Goal: Transaction & Acquisition: Obtain resource

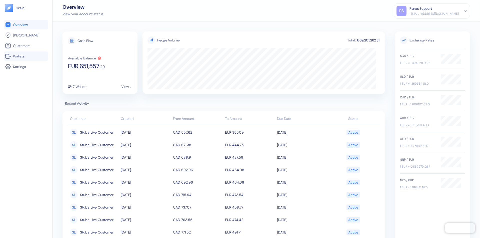
click at [26, 56] on link "Wallets" at bounding box center [26, 56] width 42 height 6
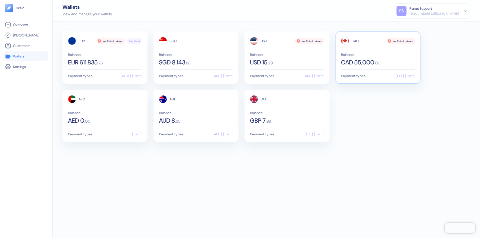
click at [355, 41] on span "CAD" at bounding box center [355, 41] width 7 height 4
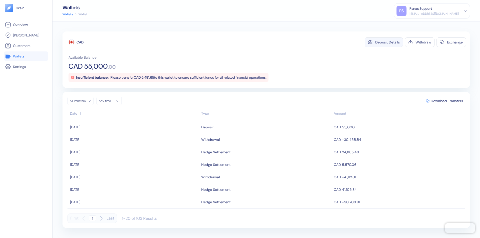
click at [388, 42] on div "Deposit Details" at bounding box center [387, 43] width 25 height 4
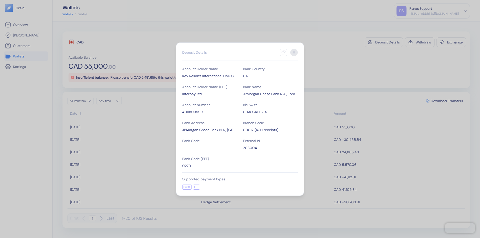
click at [284, 53] on icon "button" at bounding box center [284, 53] width 4 height 4
click at [294, 53] on icon "button" at bounding box center [294, 53] width 2 height 2
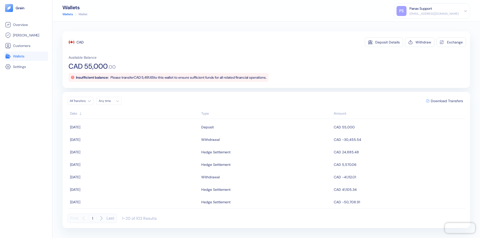
click at [111, 101] on div "Any time" at bounding box center [106, 101] width 15 height 4
click at [116, 155] on button "27" at bounding box center [116, 155] width 6 height 6
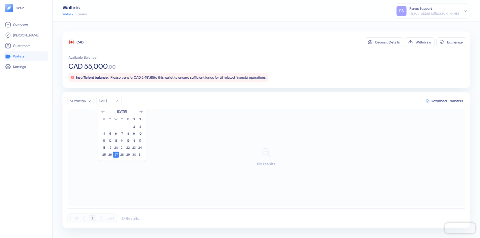
click at [103, 112] on icon "Go to previous month" at bounding box center [103, 112] width 3 height 2
click at [104, 155] on button "28" at bounding box center [104, 155] width 6 height 6
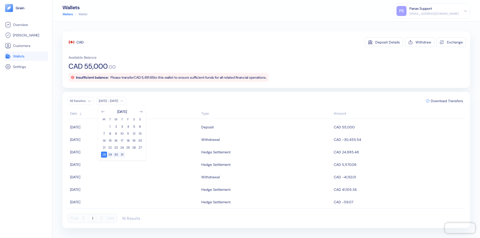
click at [80, 42] on div "CAD" at bounding box center [80, 42] width 7 height 5
click at [447, 101] on span "Download Transfers" at bounding box center [447, 101] width 32 height 4
click at [26, 56] on link "Wallets" at bounding box center [26, 56] width 42 height 6
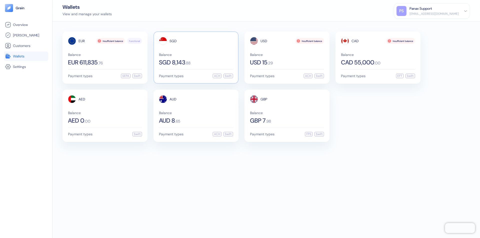
click at [173, 41] on span "SGD" at bounding box center [173, 41] width 7 height 4
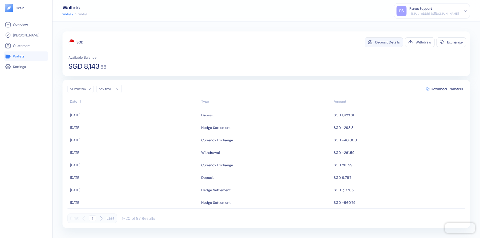
click at [388, 42] on div "Deposit Details" at bounding box center [387, 43] width 25 height 4
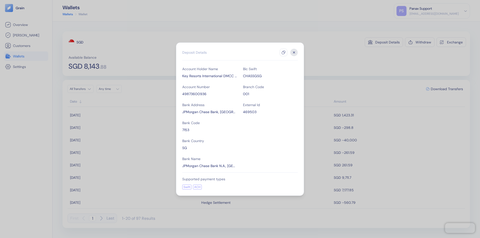
click at [284, 53] on icon "button" at bounding box center [284, 53] width 4 height 4
click at [294, 53] on icon "button" at bounding box center [294, 53] width 2 height 2
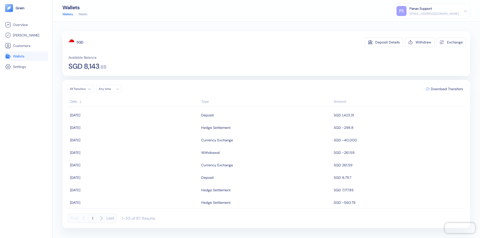
click at [111, 89] on div "Any time" at bounding box center [106, 89] width 15 height 4
click at [116, 143] on button "27" at bounding box center [116, 143] width 6 height 6
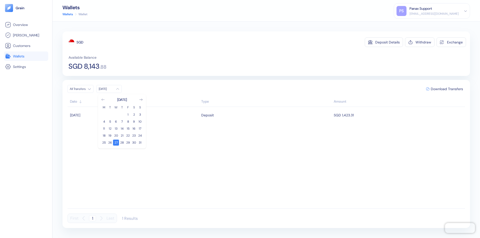
click at [103, 100] on icon "Go to previous month" at bounding box center [103, 100] width 3 height 2
click at [104, 143] on button "28" at bounding box center [104, 143] width 6 height 6
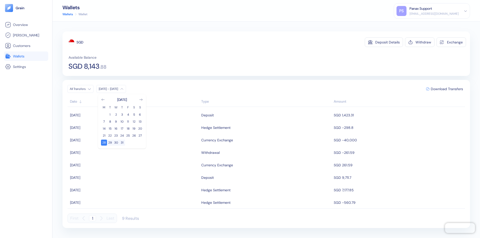
click at [80, 42] on div "SGD" at bounding box center [80, 42] width 7 height 5
click at [447, 89] on span "Download Transfers" at bounding box center [447, 89] width 32 height 4
click at [26, 56] on link "Wallets" at bounding box center [26, 56] width 42 height 6
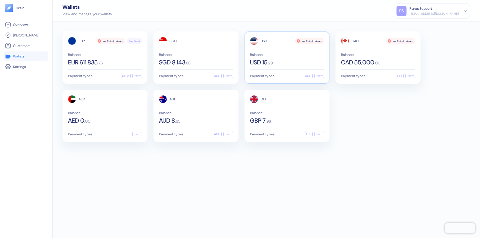
click at [264, 41] on span "USD" at bounding box center [264, 41] width 7 height 4
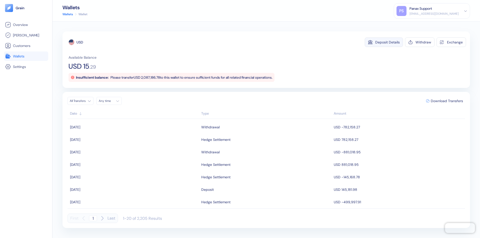
click at [388, 42] on div "Deposit Details" at bounding box center [387, 43] width 25 height 4
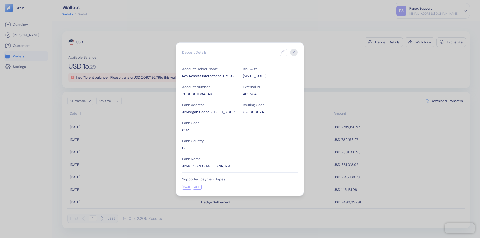
click at [284, 53] on icon "button" at bounding box center [284, 53] width 4 height 4
click at [294, 53] on icon "button" at bounding box center [294, 53] width 2 height 2
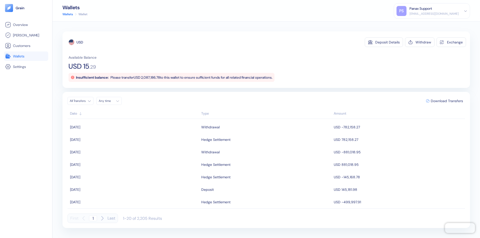
click at [111, 101] on div "Any time" at bounding box center [106, 101] width 15 height 4
click at [116, 155] on button "27" at bounding box center [116, 155] width 6 height 6
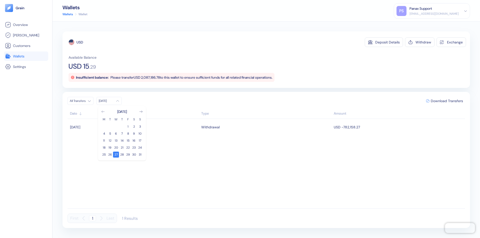
click at [103, 112] on icon "Go to previous month" at bounding box center [103, 112] width 3 height 2
click at [104, 155] on button "28" at bounding box center [104, 155] width 6 height 6
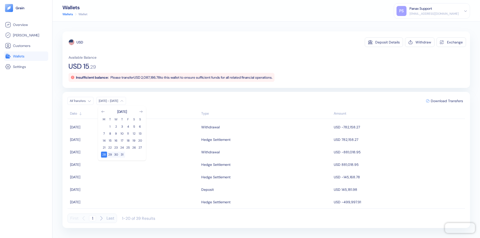
click at [80, 42] on div "USD" at bounding box center [80, 42] width 7 height 5
click at [447, 101] on span "Download Transfers" at bounding box center [447, 101] width 32 height 4
click at [26, 56] on link "Wallets" at bounding box center [26, 56] width 42 height 6
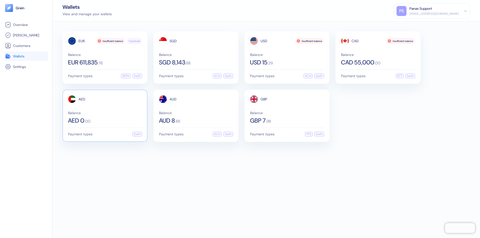
click at [82, 99] on span "AED" at bounding box center [82, 100] width 7 height 4
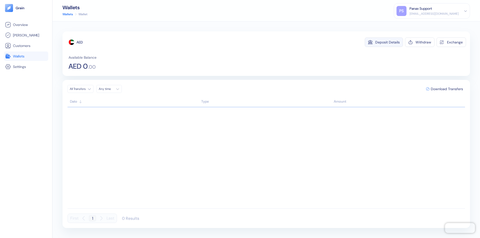
click at [388, 42] on div "Deposit Details" at bounding box center [387, 43] width 25 height 4
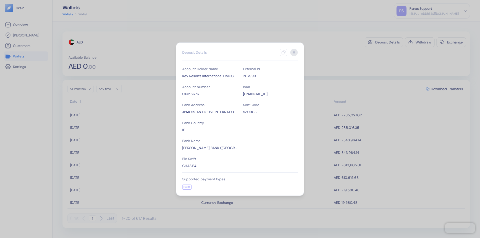
click at [284, 53] on icon "button" at bounding box center [284, 53] width 4 height 4
click at [294, 53] on icon "button" at bounding box center [294, 53] width 2 height 2
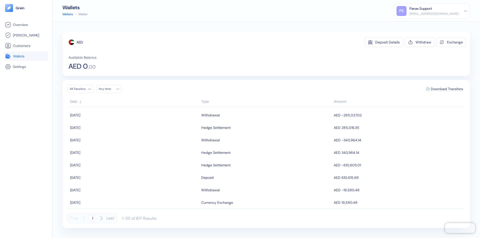
click at [111, 89] on div "Any time" at bounding box center [106, 89] width 15 height 4
click at [116, 143] on button "27" at bounding box center [116, 143] width 6 height 6
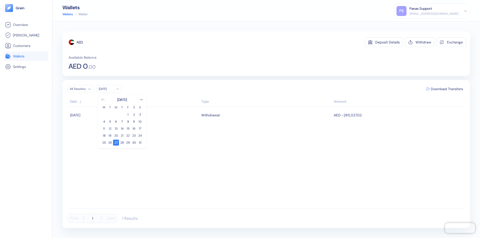
click at [103, 100] on icon "Go to previous month" at bounding box center [103, 100] width 3 height 2
click at [104, 143] on button "28" at bounding box center [104, 143] width 6 height 6
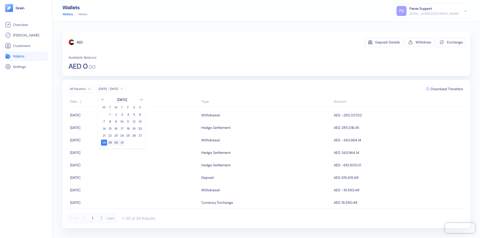
click at [80, 42] on div "AED" at bounding box center [80, 42] width 6 height 5
click at [447, 89] on span "Download Transfers" at bounding box center [447, 89] width 32 height 4
click at [26, 56] on link "Wallets" at bounding box center [26, 56] width 42 height 6
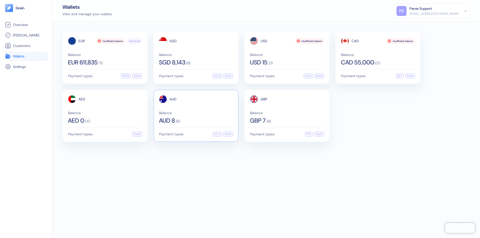
click at [173, 99] on span "AUD" at bounding box center [173, 100] width 7 height 4
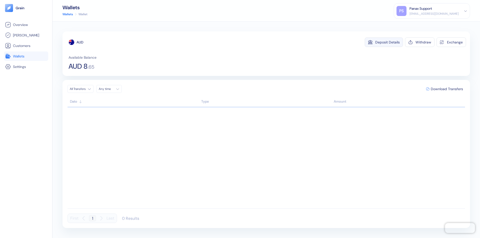
click at [388, 42] on div "Deposit Details" at bounding box center [387, 43] width 25 height 4
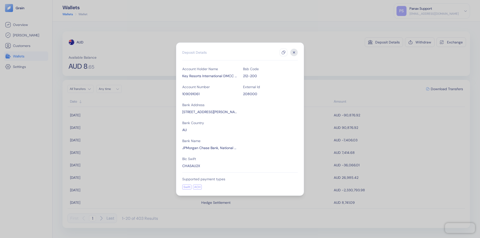
click at [284, 53] on icon "button" at bounding box center [284, 53] width 4 height 4
click at [294, 53] on icon "button" at bounding box center [294, 53] width 2 height 2
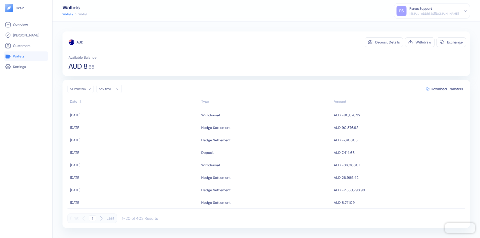
click at [111, 89] on div "Any time" at bounding box center [106, 89] width 15 height 4
click at [116, 143] on button "27" at bounding box center [116, 143] width 6 height 6
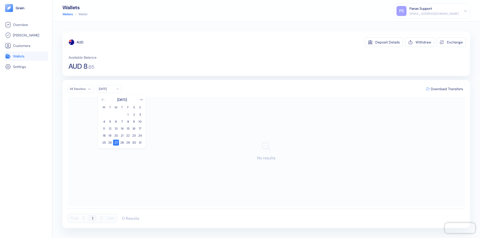
click at [103, 100] on icon "Go to previous month" at bounding box center [103, 100] width 3 height 2
click at [104, 143] on button "28" at bounding box center [104, 143] width 6 height 6
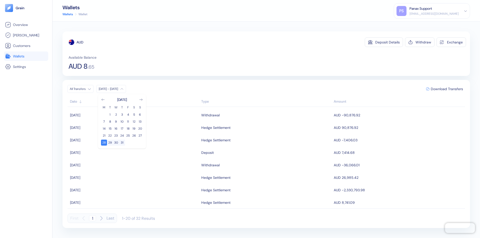
click at [80, 42] on div "AUD" at bounding box center [80, 42] width 7 height 5
click at [447, 89] on span "Download Transfers" at bounding box center [447, 89] width 32 height 4
click at [26, 56] on link "Wallets" at bounding box center [26, 56] width 42 height 6
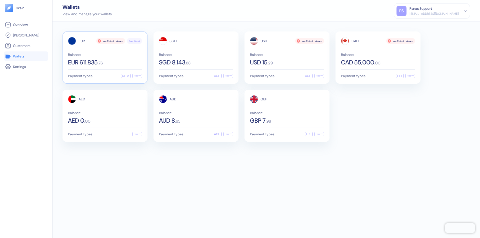
click at [82, 41] on span "EUR" at bounding box center [82, 41] width 6 height 4
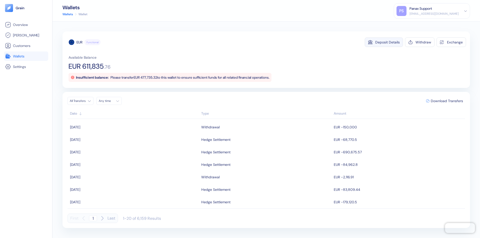
click at [388, 42] on div "Deposit Details" at bounding box center [387, 43] width 25 height 4
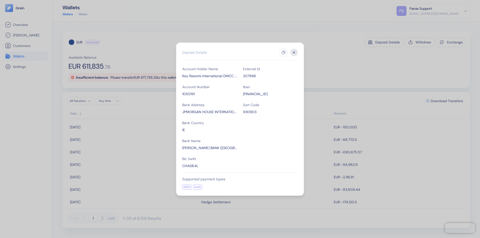
click at [284, 53] on icon "button" at bounding box center [284, 53] width 4 height 4
click at [294, 53] on icon "button" at bounding box center [294, 53] width 2 height 2
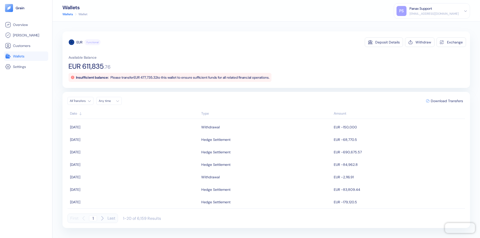
click at [111, 101] on div "Any time" at bounding box center [106, 101] width 15 height 4
click at [116, 155] on button "27" at bounding box center [116, 155] width 6 height 6
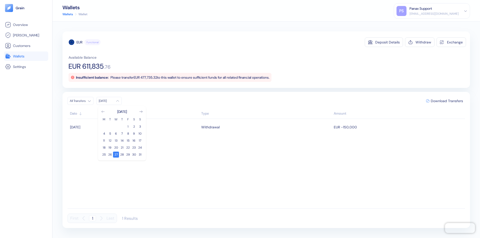
click at [103, 112] on icon "Go to previous month" at bounding box center [103, 112] width 3 height 2
click at [104, 155] on button "28" at bounding box center [104, 155] width 6 height 6
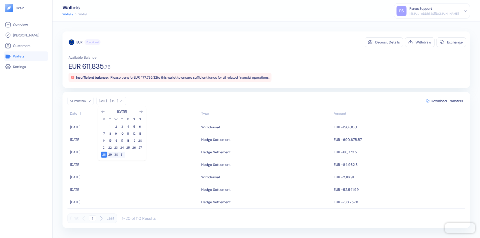
click at [80, 42] on div "EUR" at bounding box center [80, 42] width 6 height 5
click at [447, 101] on span "Download Transfers" at bounding box center [447, 101] width 32 height 4
click at [26, 56] on link "Wallets" at bounding box center [26, 56] width 42 height 6
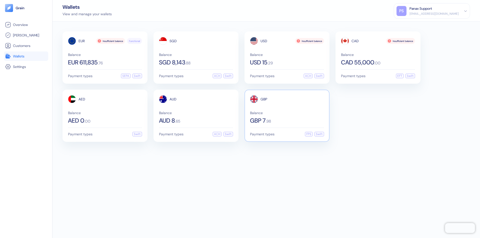
click at [264, 99] on span "GBP" at bounding box center [264, 100] width 7 height 4
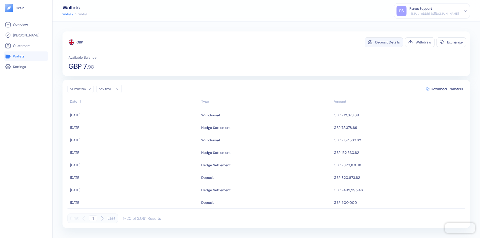
click at [388, 42] on div "Deposit Details" at bounding box center [387, 43] width 25 height 4
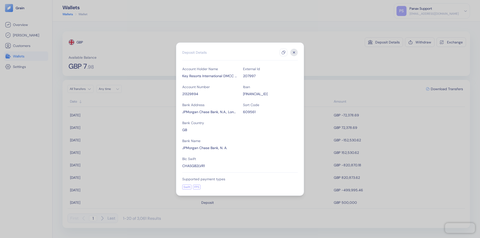
click at [284, 53] on icon "button" at bounding box center [284, 53] width 4 height 4
click at [294, 53] on icon "button" at bounding box center [294, 53] width 2 height 2
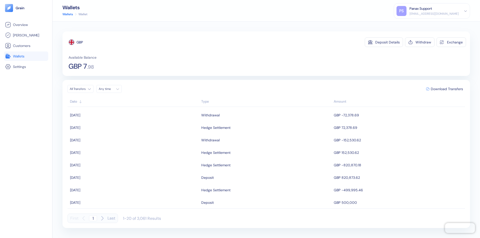
click at [111, 89] on div "Any time" at bounding box center [106, 89] width 15 height 4
click at [116, 143] on button "27" at bounding box center [116, 143] width 6 height 6
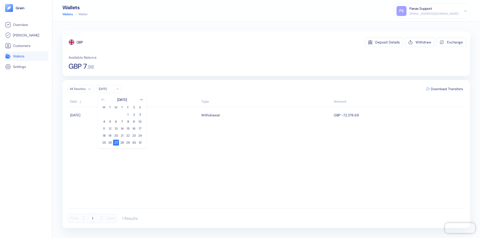
click at [103, 100] on icon "Go to previous month" at bounding box center [103, 100] width 3 height 2
click at [104, 143] on button "28" at bounding box center [104, 143] width 6 height 6
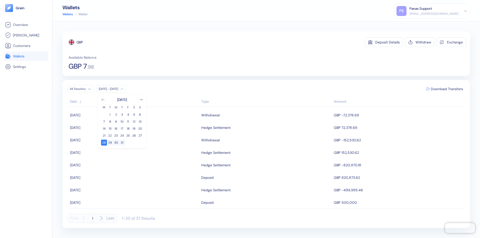
click at [80, 42] on div "GBP" at bounding box center [80, 42] width 7 height 5
click at [447, 89] on span "Download Transfers" at bounding box center [447, 89] width 32 height 4
click at [432, 11] on div "Panax Support" at bounding box center [421, 8] width 23 height 5
click at [417, 25] on div "Sign Out" at bounding box center [410, 24] width 14 height 5
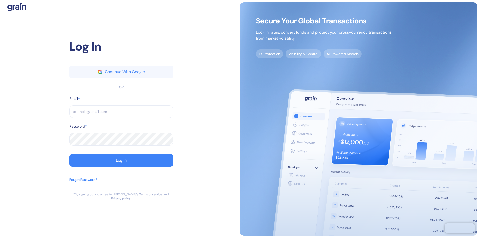
click at [121, 114] on input "text" at bounding box center [122, 112] width 104 height 13
type input "operations@thepanax.com"
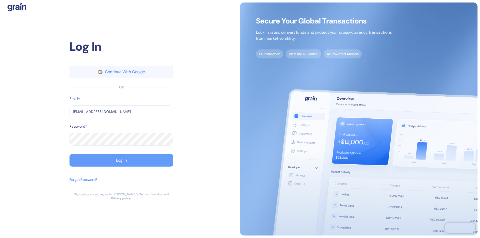
click at [121, 163] on div "Log In" at bounding box center [121, 161] width 11 height 4
